Goal: Task Accomplishment & Management: Manage account settings

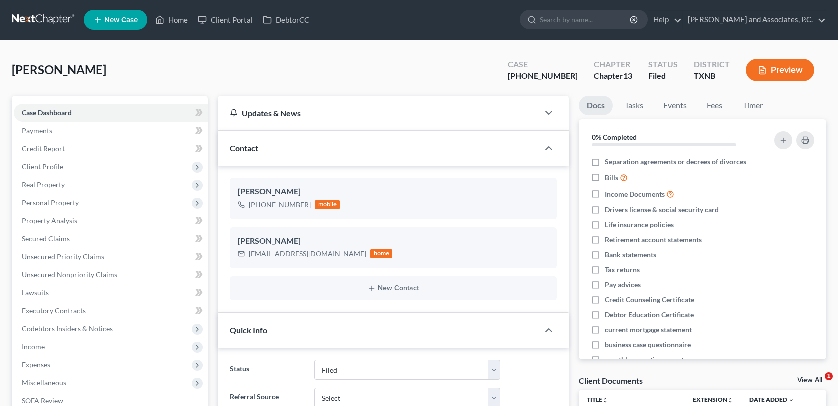
select select "5"
select select "0"
click at [178, 21] on link "Home" at bounding box center [171, 20] width 42 height 18
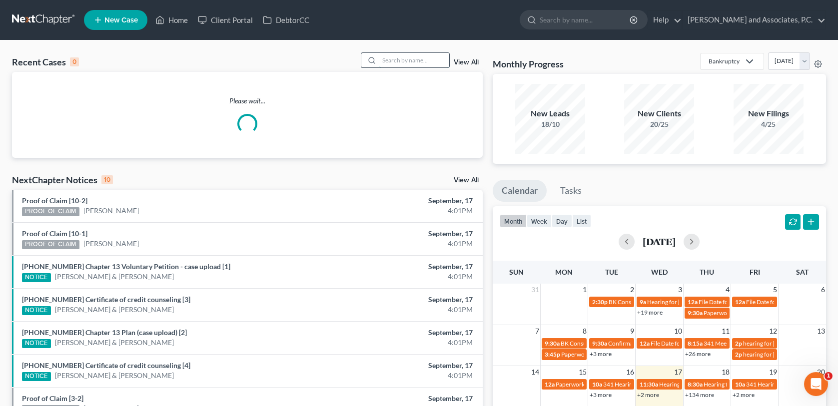
click at [388, 57] on input "search" at bounding box center [414, 60] width 70 height 14
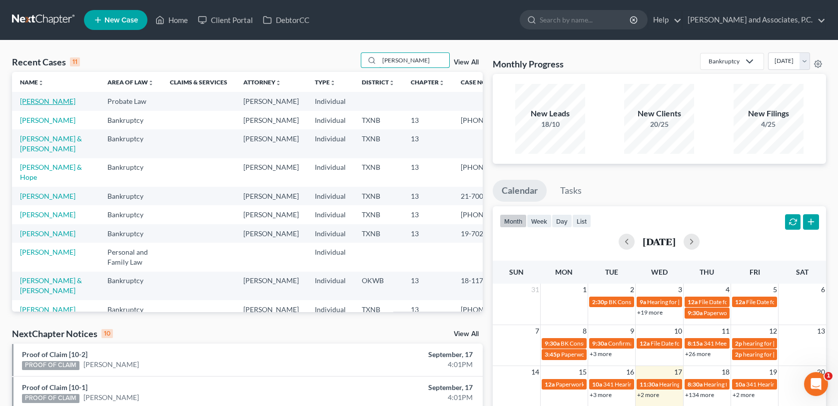
type input "[PERSON_NAME]"
click at [55, 101] on link "[PERSON_NAME]" at bounding box center [47, 101] width 55 height 8
select select "0"
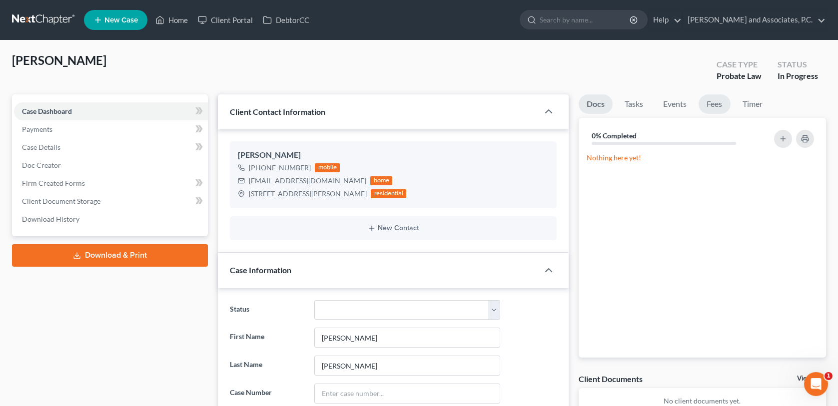
click at [717, 105] on link "Fees" at bounding box center [714, 103] width 32 height 19
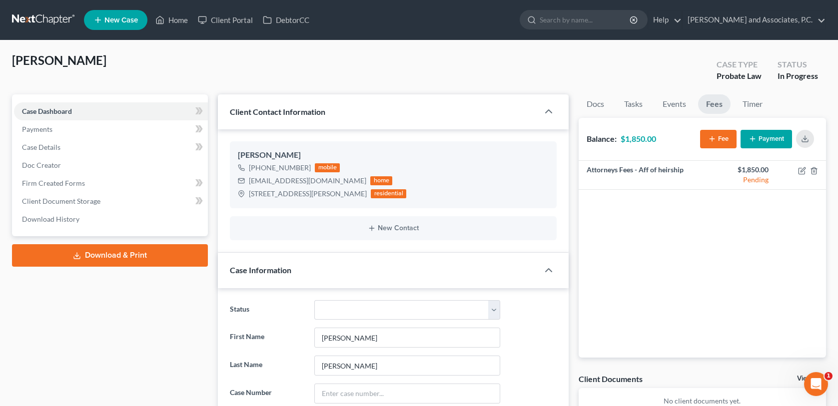
click at [755, 137] on icon "button" at bounding box center [752, 139] width 8 height 8
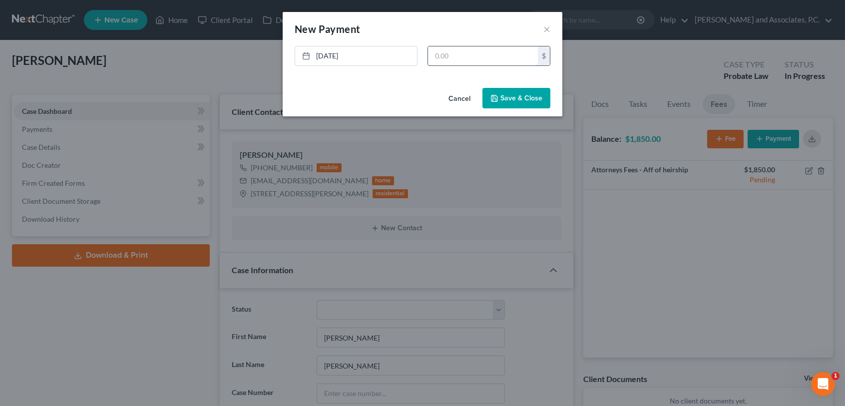
click at [474, 61] on input "text" at bounding box center [483, 55] width 110 height 19
type input "950.00"
click at [516, 104] on button "Save & Close" at bounding box center [517, 98] width 68 height 21
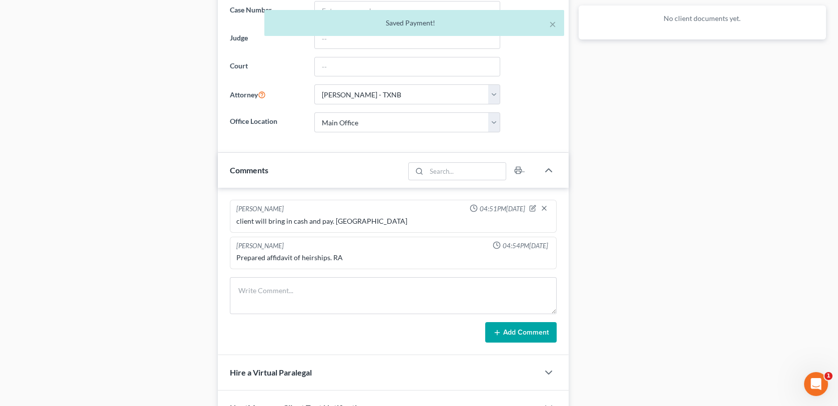
scroll to position [400, 0]
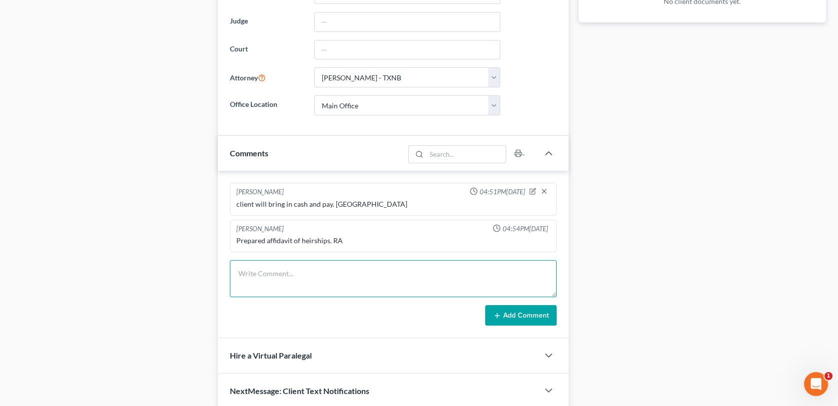
click at [258, 274] on textarea at bounding box center [393, 278] width 326 height 37
type textarea "Client paid $950.00 cash on [DATE] Affidavit of Heirship-MC"
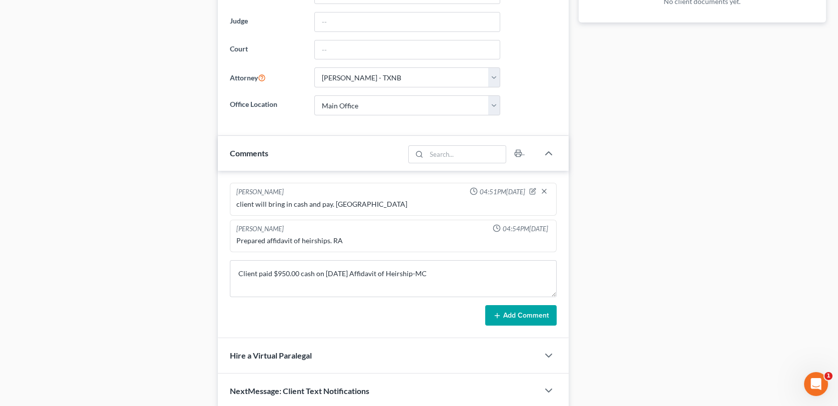
click at [500, 315] on icon at bounding box center [497, 316] width 8 height 8
